Goal: Transaction & Acquisition: Purchase product/service

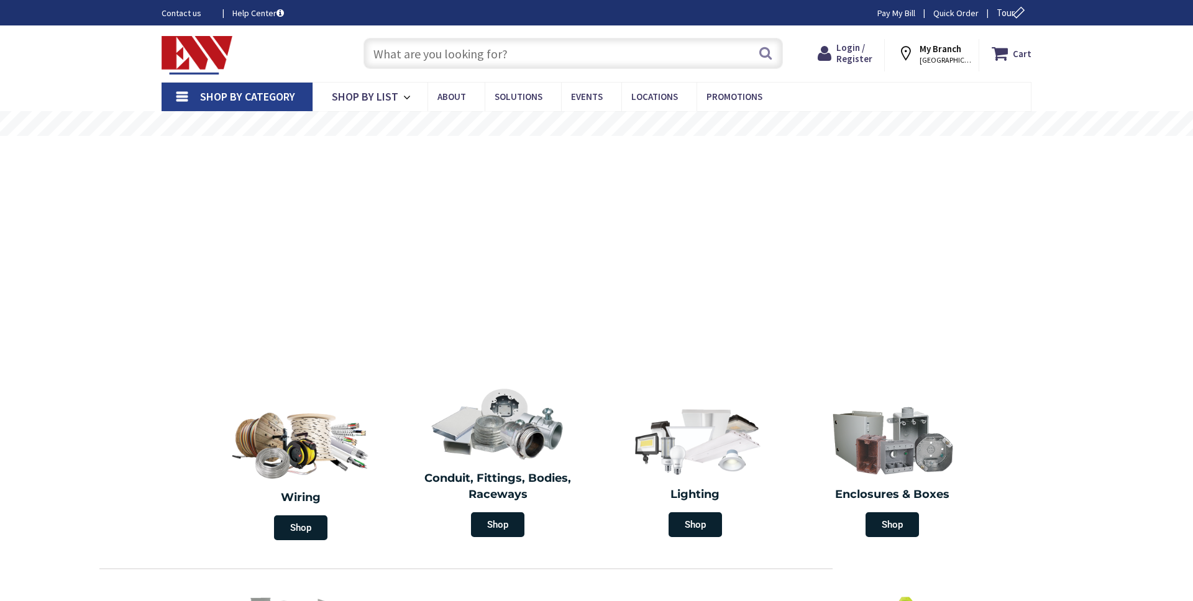
click at [564, 52] on input "text" at bounding box center [572, 53] width 419 height 31
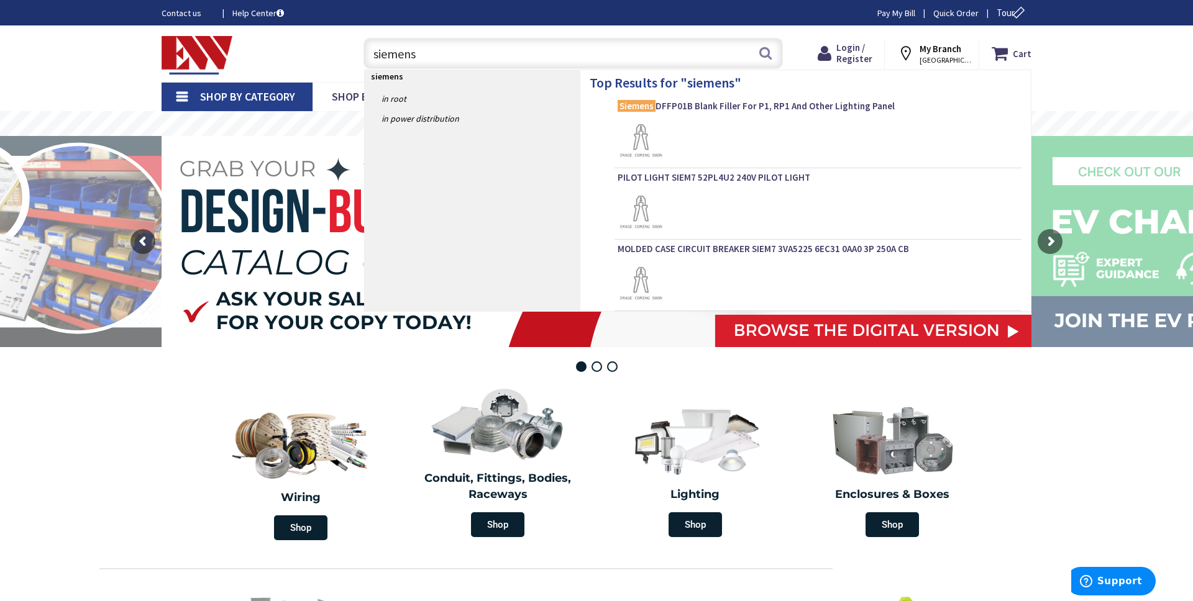
paste input "PL Series"
type input "siemens PL Series"
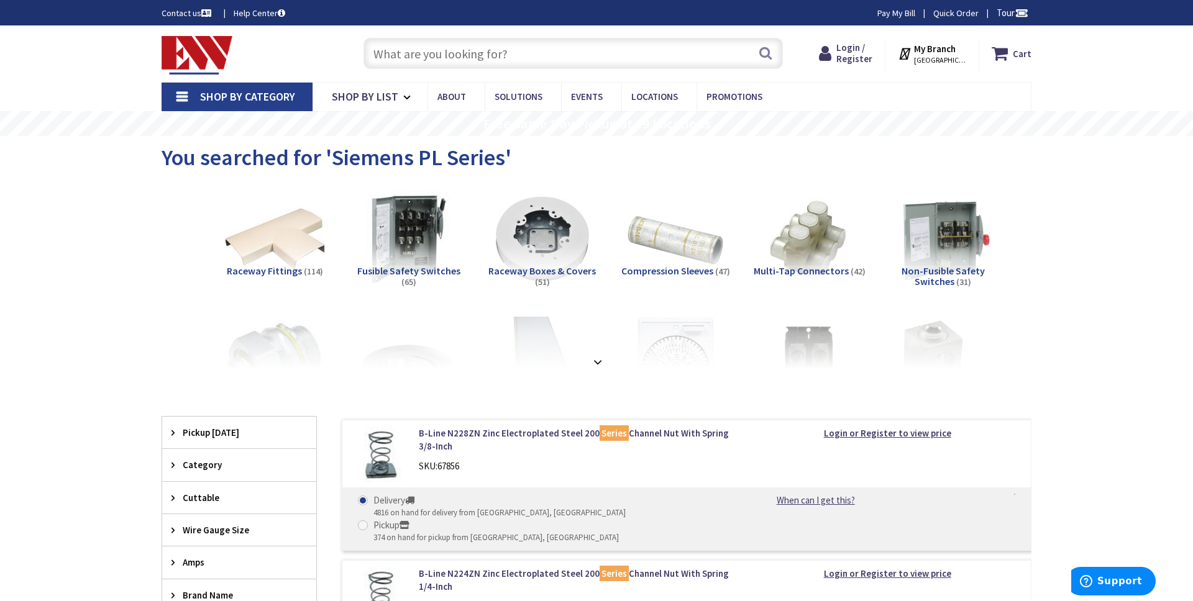
click at [262, 98] on span "Shop By Category" at bounding box center [247, 96] width 95 height 14
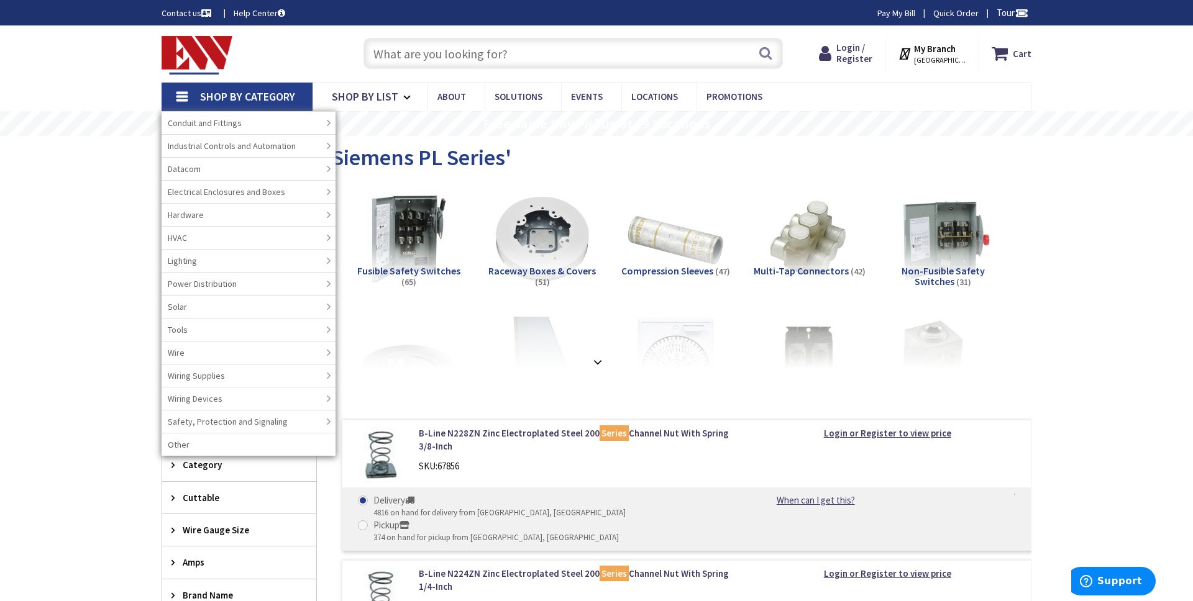
click at [425, 52] on input "text" at bounding box center [572, 53] width 419 height 31
click at [534, 48] on input "text" at bounding box center [572, 53] width 419 height 31
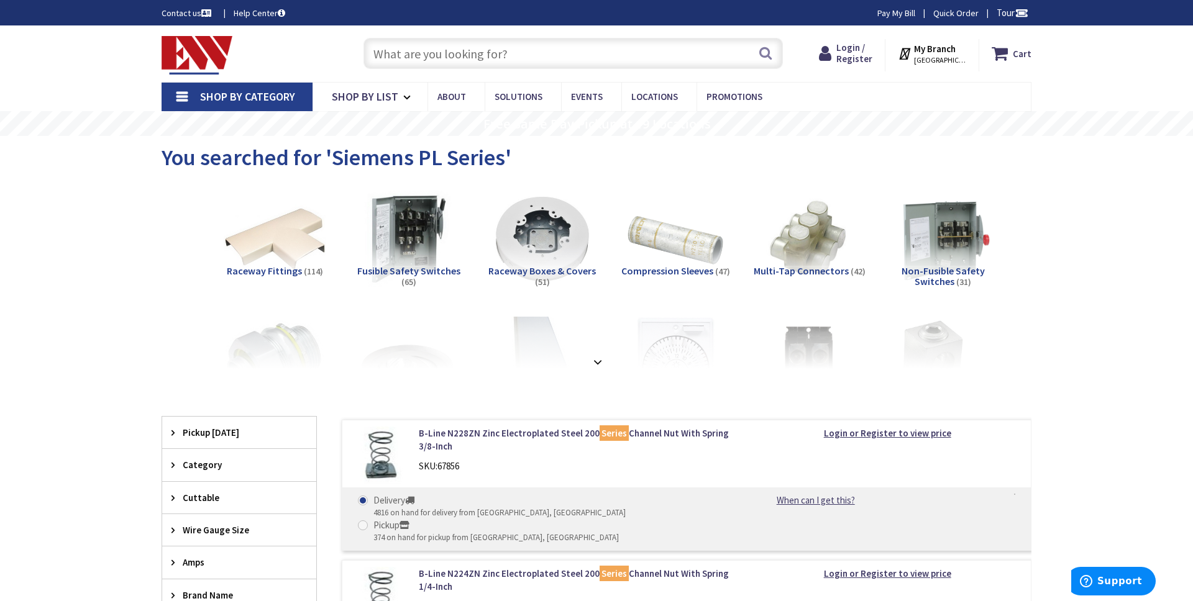
click at [523, 58] on input "text" at bounding box center [572, 53] width 419 height 31
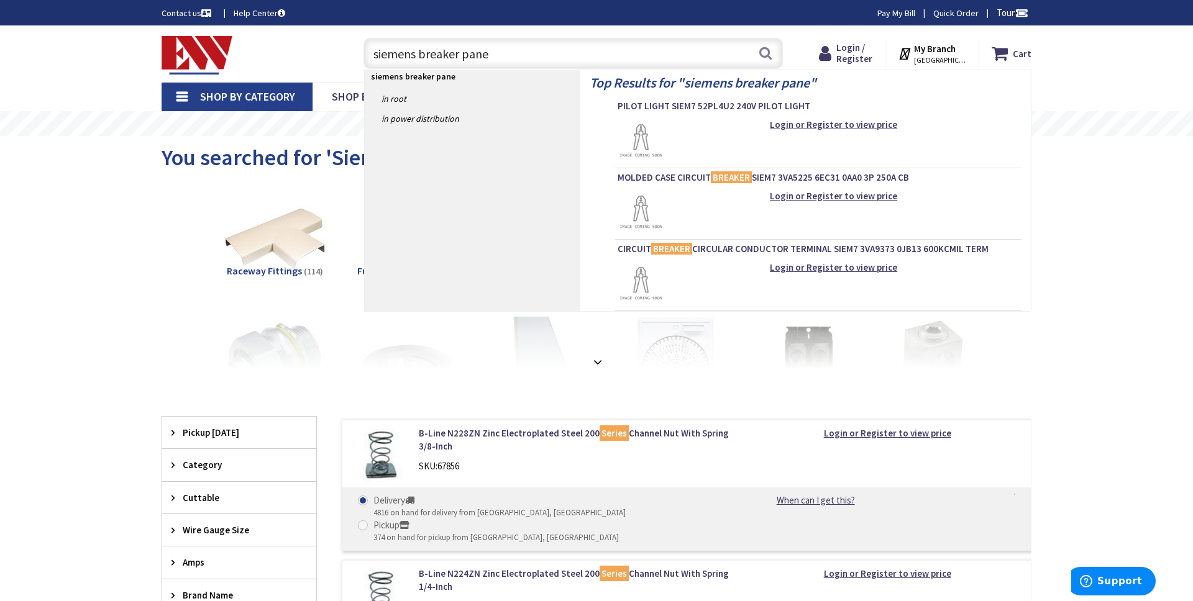
type input "siemens breaker panel"
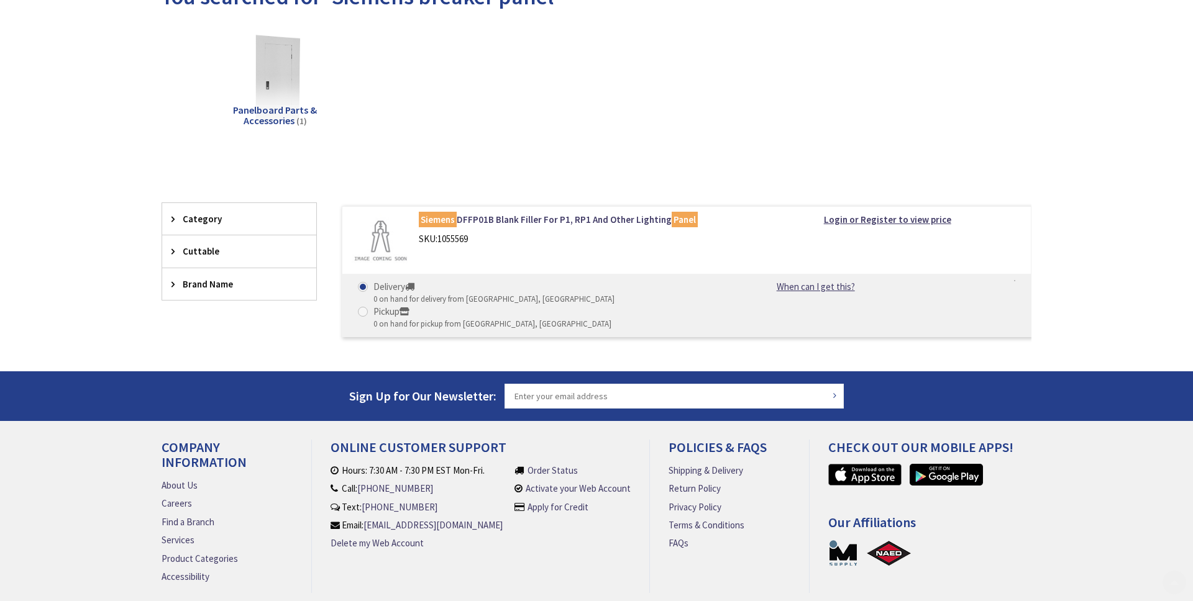
scroll to position [198, 0]
